Goal: Check status: Check status

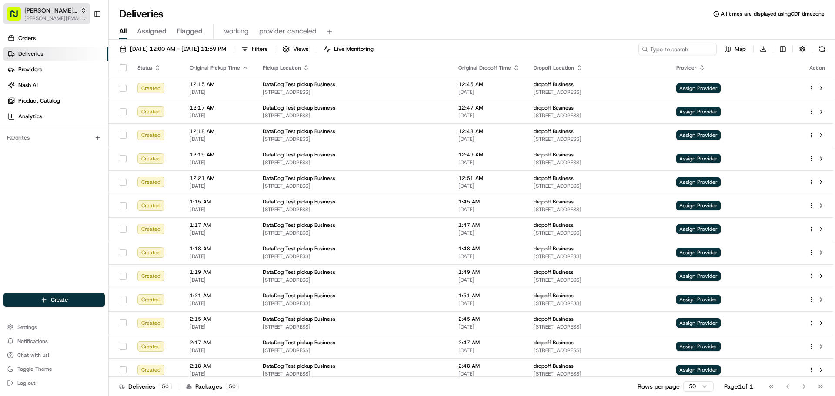
click at [40, 22] on button "[PERSON_NAME] Org [PERSON_NAME][EMAIL_ADDRESS][DOMAIN_NAME]" at bounding box center [46, 13] width 87 height 21
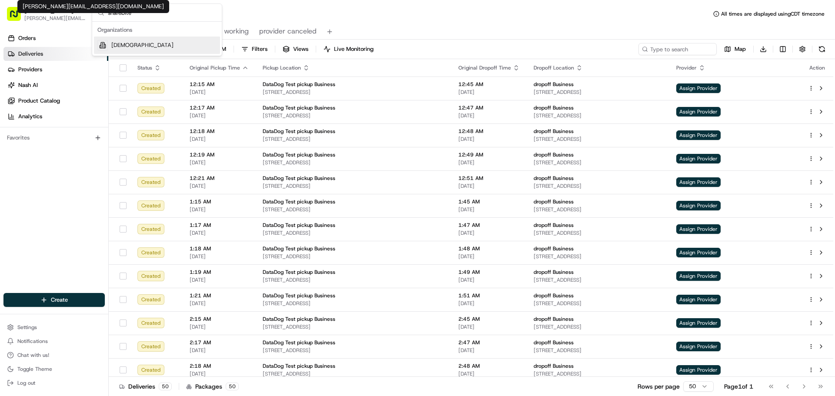
type input "sharebite"
click at [165, 44] on div "[DEMOGRAPHIC_DATA]" at bounding box center [157, 45] width 126 height 17
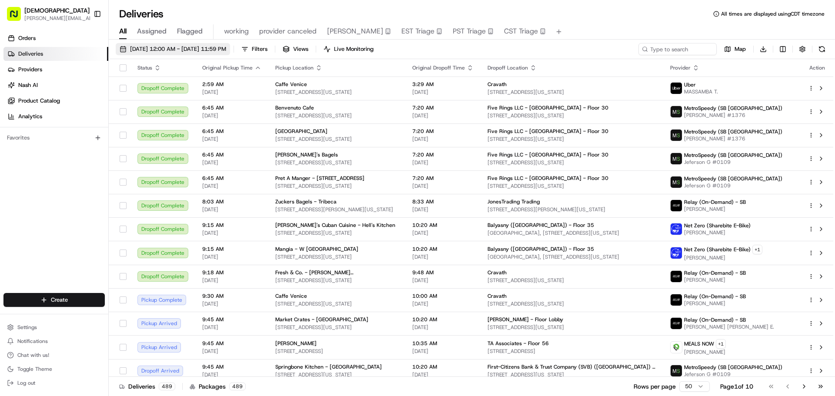
click at [172, 48] on span "[DATE] 12:00 AM - [DATE] 11:59 PM" at bounding box center [178, 49] width 96 height 8
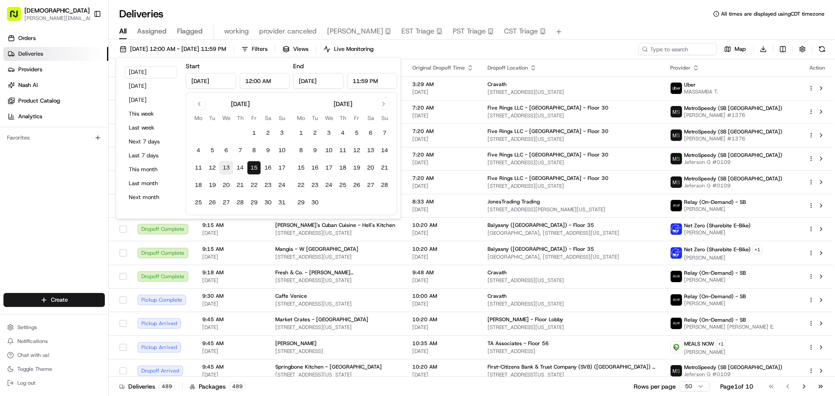
click at [224, 166] on button "13" at bounding box center [226, 168] width 14 height 14
type input "[DATE]"
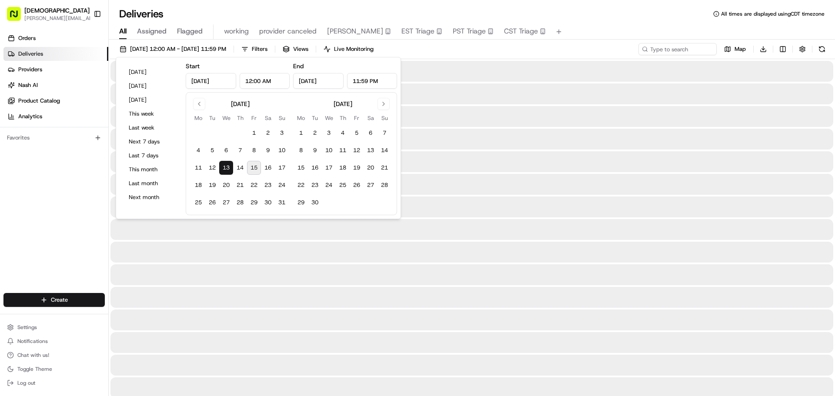
click at [255, 168] on button "15" at bounding box center [254, 168] width 14 height 14
type input "[DATE]"
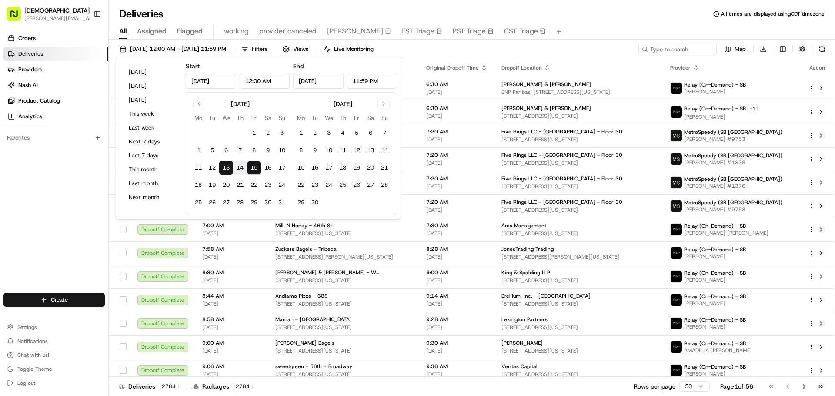
click at [584, 19] on div "Deliveries All times are displayed using CDT timezone" at bounding box center [472, 14] width 727 height 14
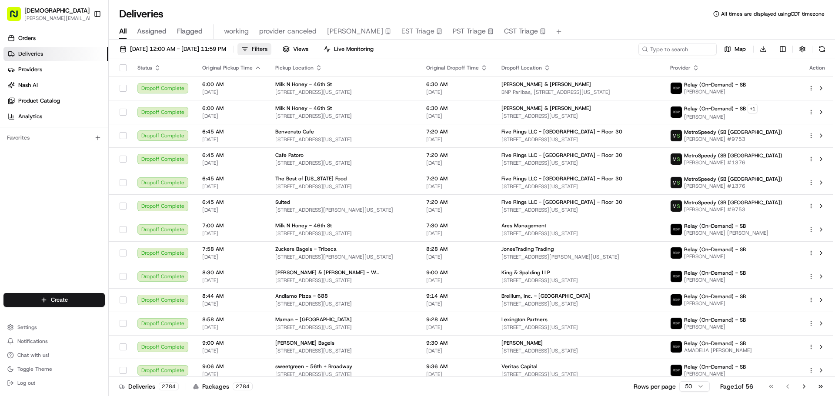
click at [268, 47] on span "Filters" at bounding box center [260, 49] width 16 height 8
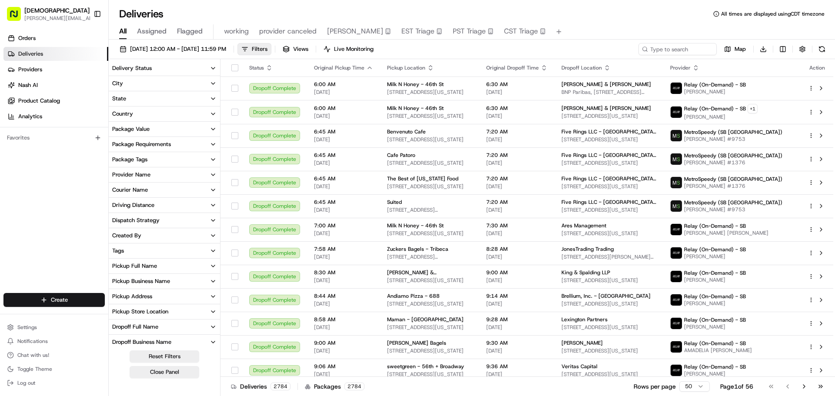
click at [160, 174] on button "Provider Name" at bounding box center [164, 175] width 111 height 15
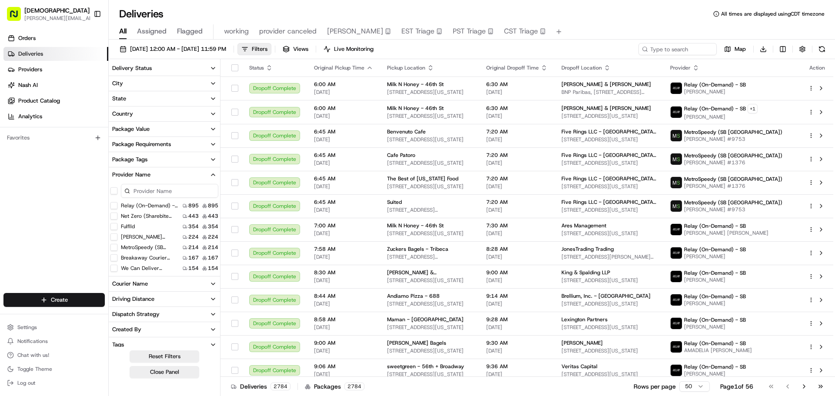
click at [149, 192] on input at bounding box center [169, 191] width 97 height 14
type input "stella"
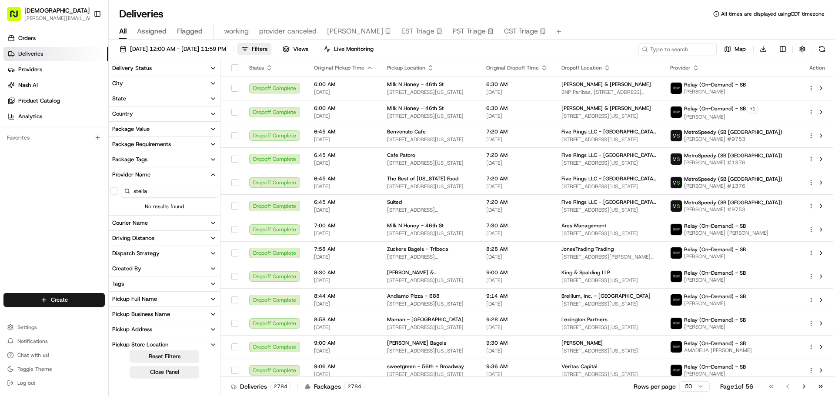
click at [151, 191] on input "stella" at bounding box center [169, 191] width 97 height 14
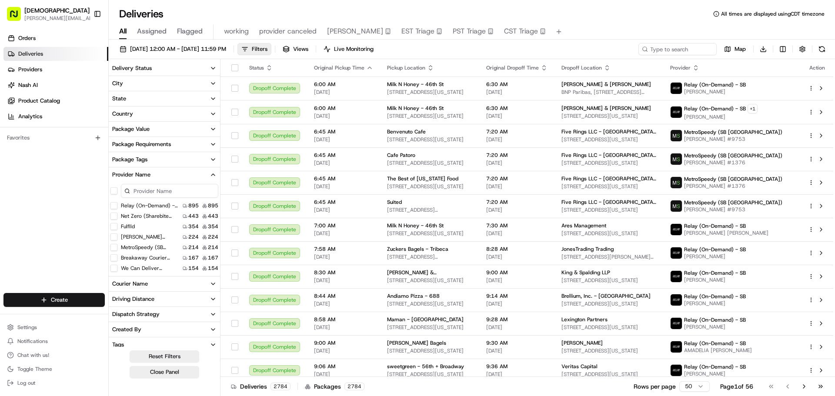
click at [633, 15] on div "Deliveries All times are displayed using CDT timezone" at bounding box center [472, 14] width 727 height 14
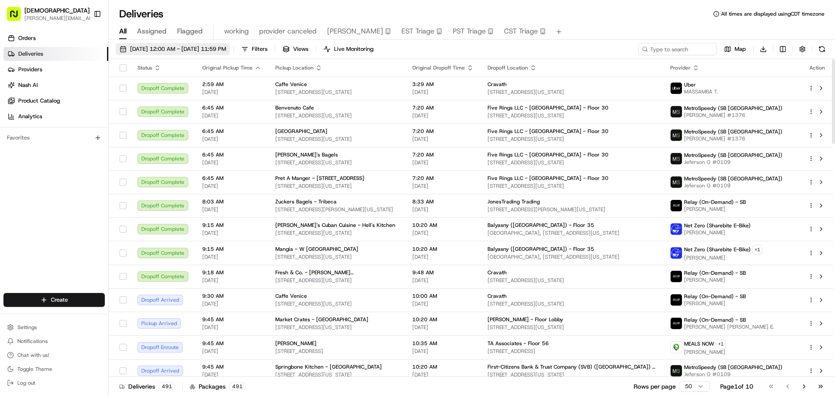
click at [162, 52] on span "[DATE] 12:00 AM - [DATE] 11:59 PM" at bounding box center [178, 49] width 96 height 8
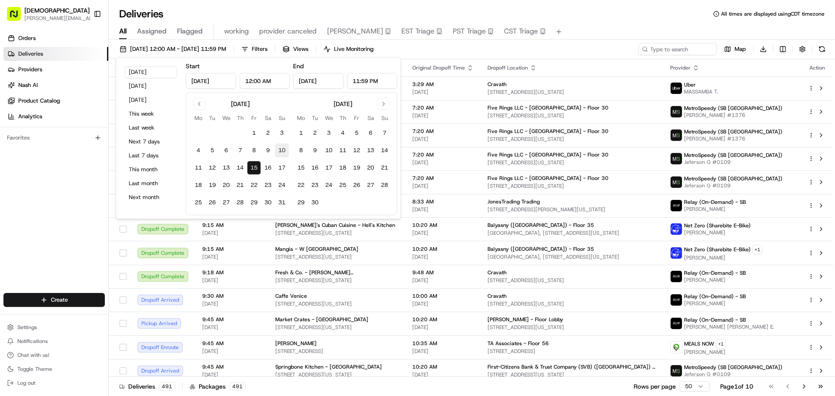
click at [279, 146] on button "10" at bounding box center [282, 151] width 14 height 14
type input "Aug 10, 2025"
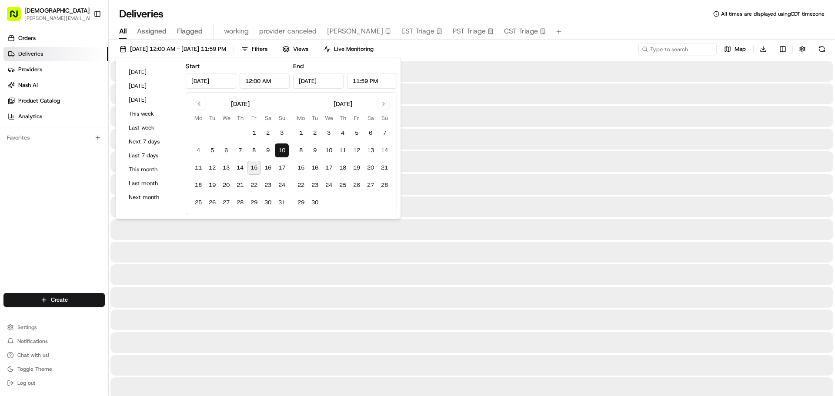
click at [257, 163] on button "15" at bounding box center [254, 168] width 14 height 14
type input "[DATE]"
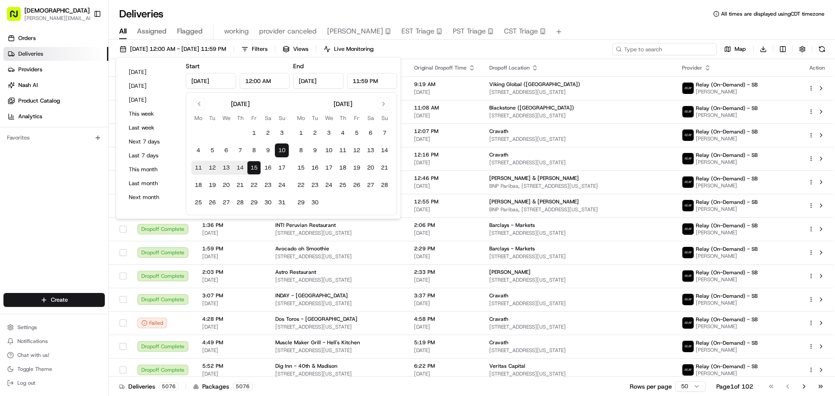
click at [675, 48] on input at bounding box center [665, 49] width 104 height 12
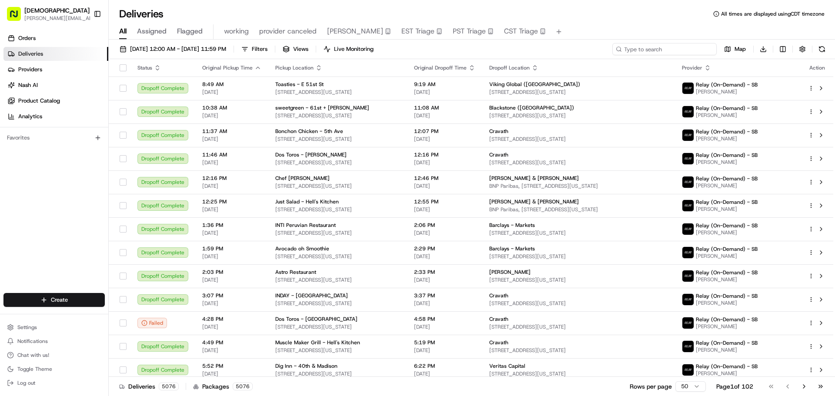
paste input "https://provider.usenash.com/jobs/job_abTfAKNyvGQ6PfaPpATpMy/tsk_eEat6Wze3KRAfN…"
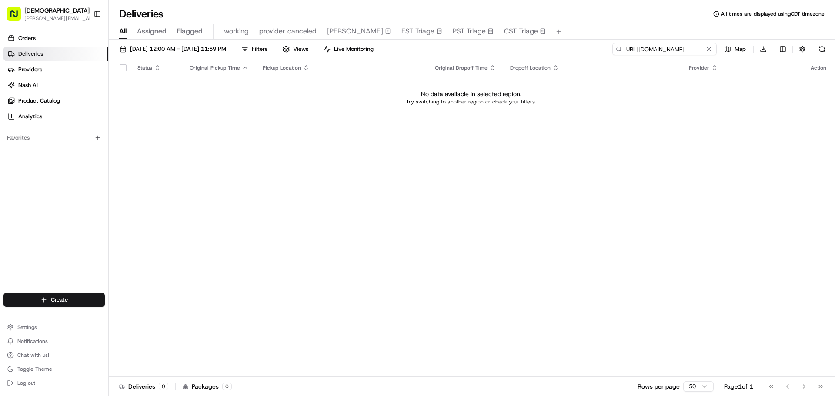
scroll to position [0, 177]
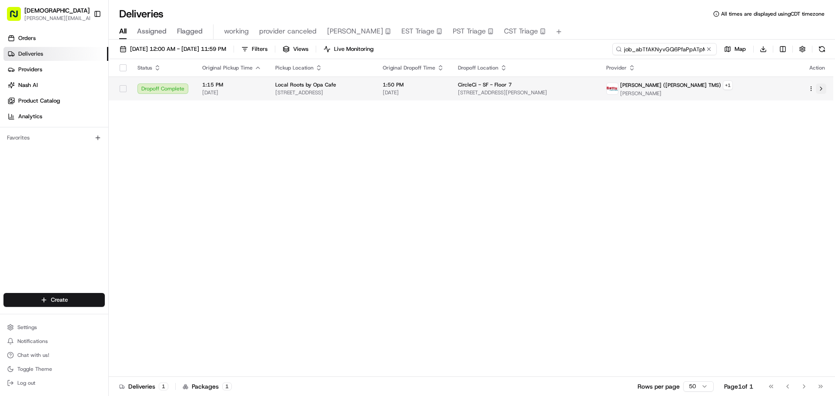
type input "job_abTfAKNyvGQ6PfaPpATpMy"
click at [821, 89] on button at bounding box center [821, 89] width 10 height 10
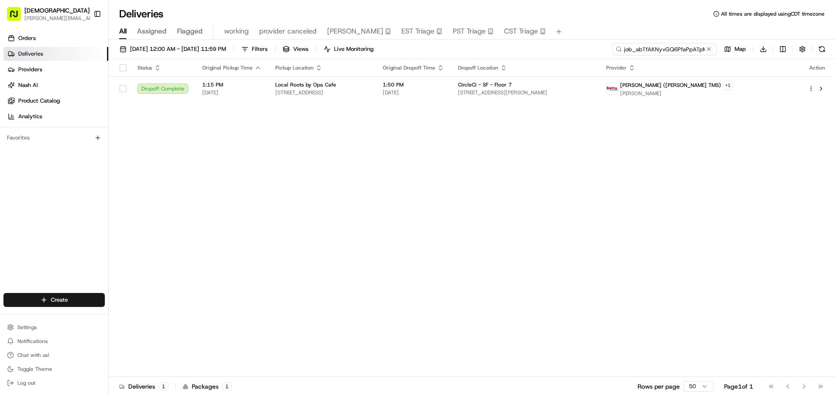
click at [683, 50] on input "job_abTfAKNyvGQ6PfaPpATpMy" at bounding box center [665, 49] width 104 height 12
click at [708, 50] on button at bounding box center [709, 49] width 9 height 9
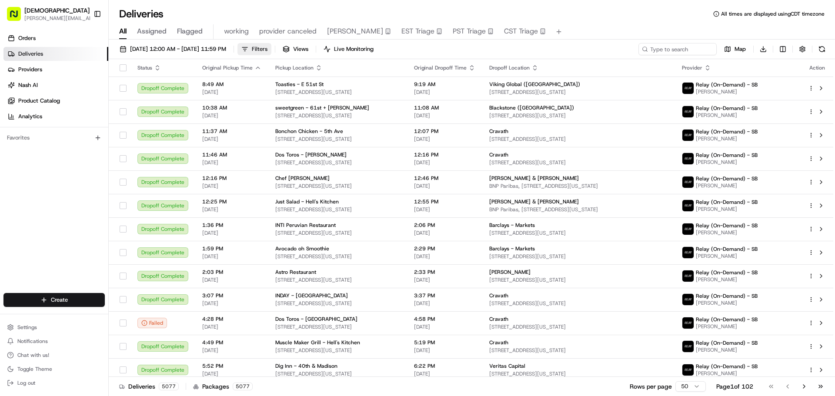
click at [271, 44] on button "Filters" at bounding box center [255, 49] width 34 height 12
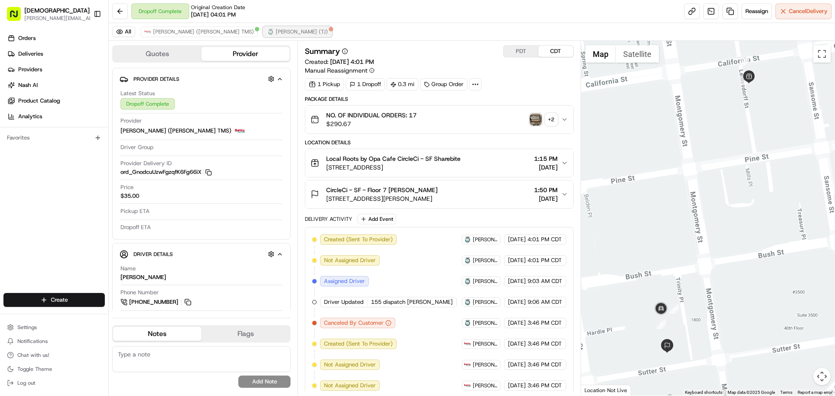
click at [276, 34] on span "Stella Courier (TJ)" at bounding box center [302, 31] width 52 height 7
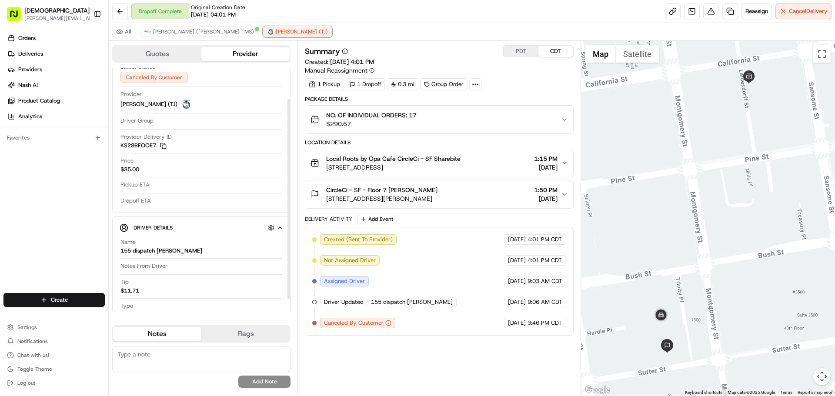
scroll to position [52, 0]
